Goal: Information Seeking & Learning: Learn about a topic

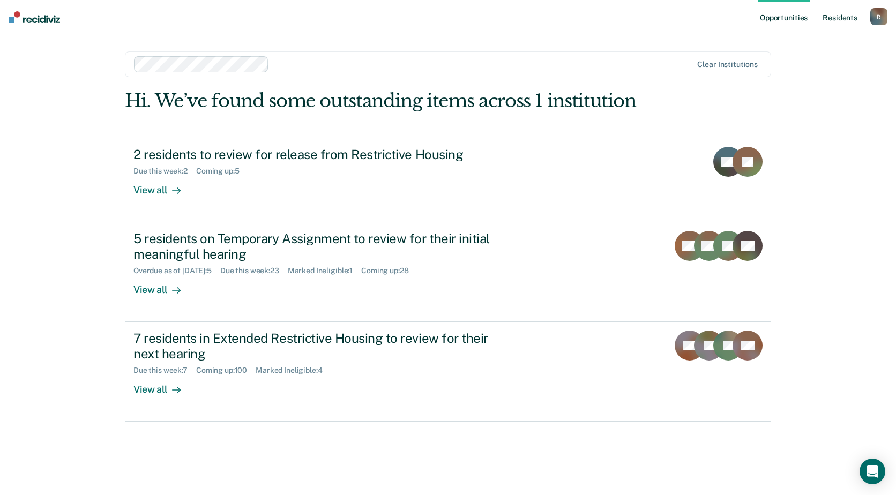
click at [834, 18] on link "Resident s" at bounding box center [839, 17] width 39 height 34
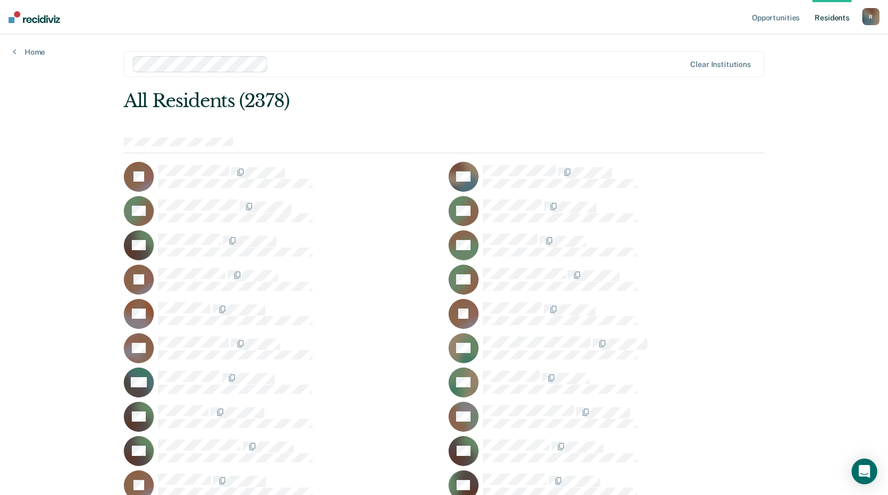
click at [834, 18] on link "Resident s" at bounding box center [831, 17] width 39 height 34
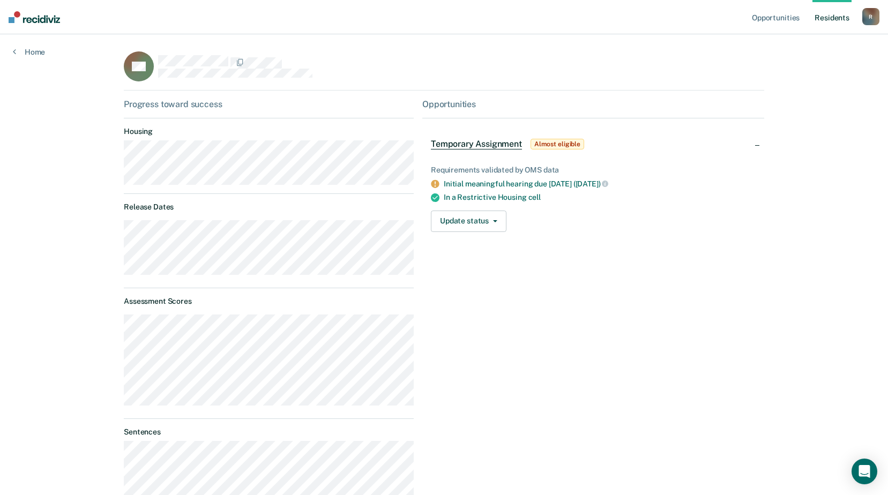
click at [834, 18] on link "Resident s" at bounding box center [831, 17] width 39 height 34
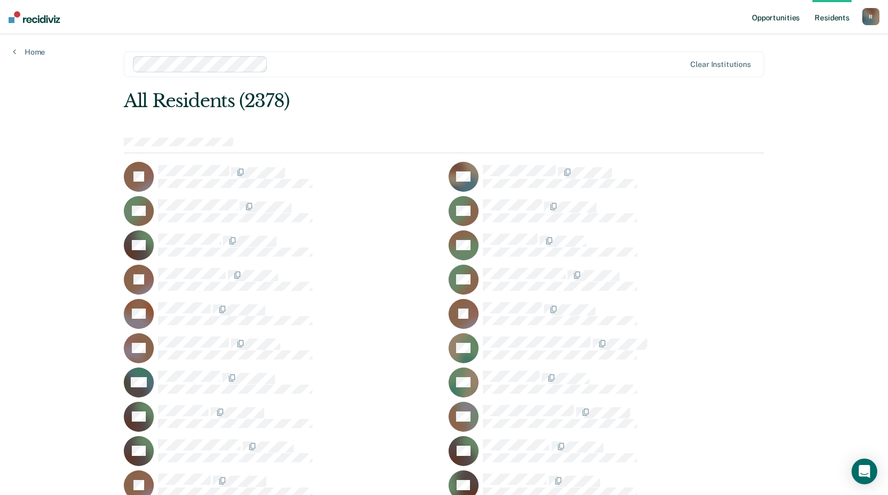
scroll to position [10551, 0]
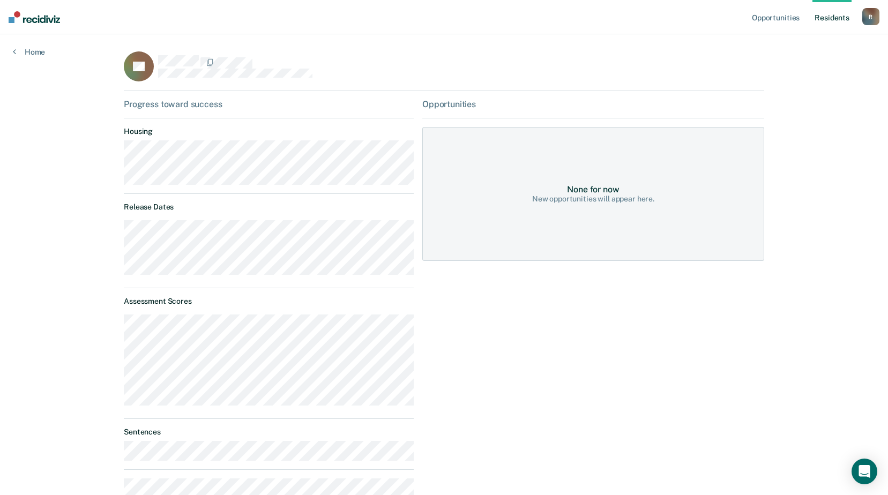
click at [502, 246] on div "None for now New opportunities will appear here." at bounding box center [593, 194] width 342 height 134
